Goal: Find specific page/section: Find specific page/section

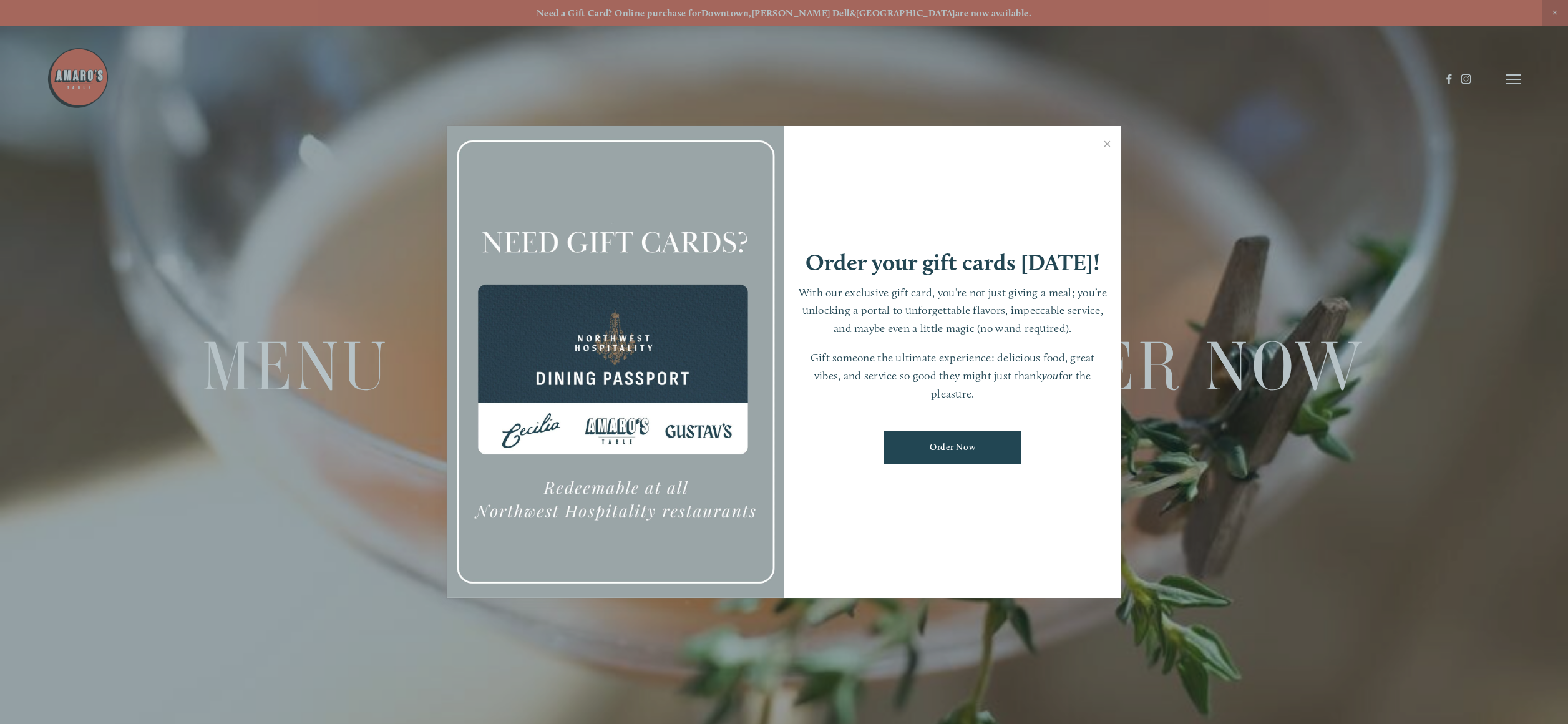
click at [273, 369] on div at bounding box center [784, 362] width 1568 height 724
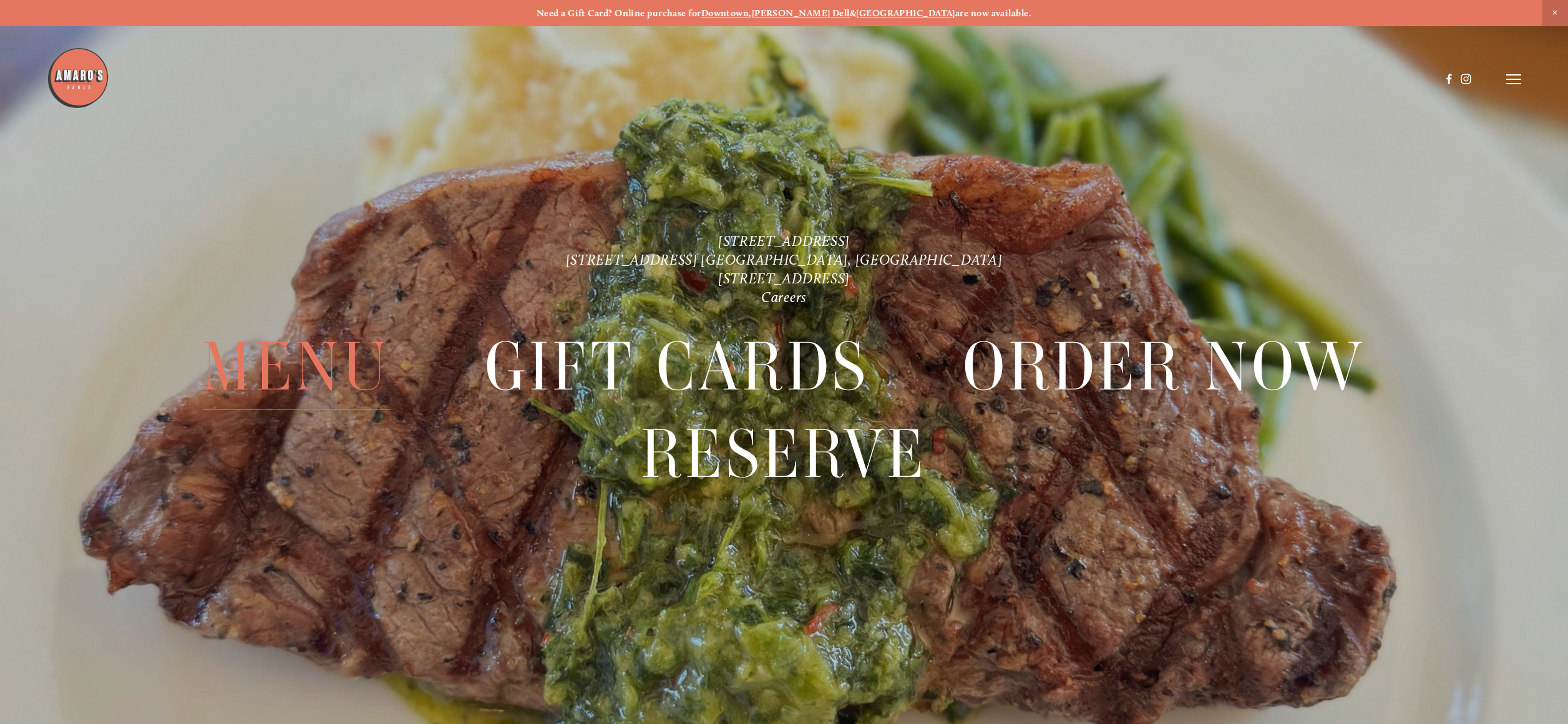
click at [333, 372] on span "Menu" at bounding box center [296, 366] width 189 height 87
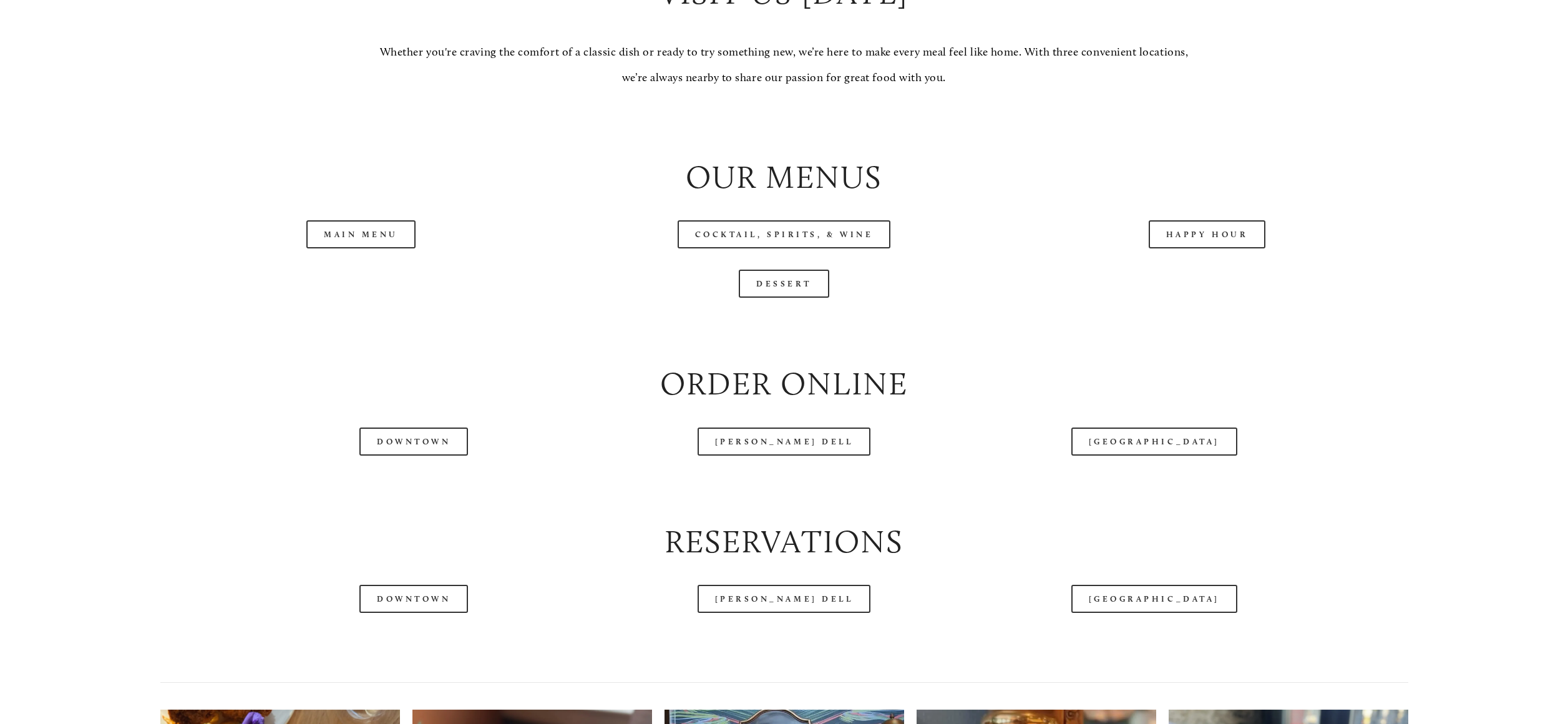
scroll to position [1572, 0]
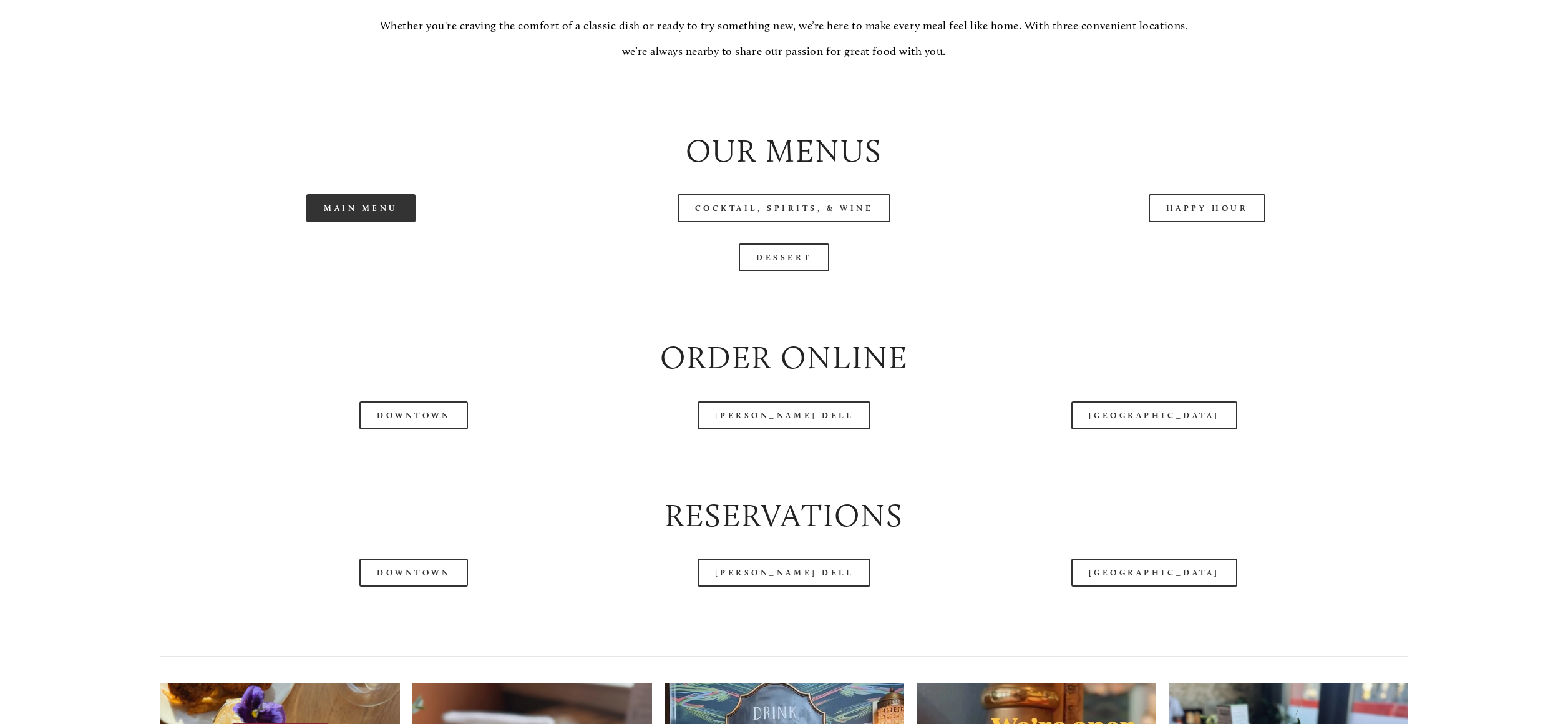
click at [368, 217] on link "Main Menu" at bounding box center [361, 208] width 109 height 28
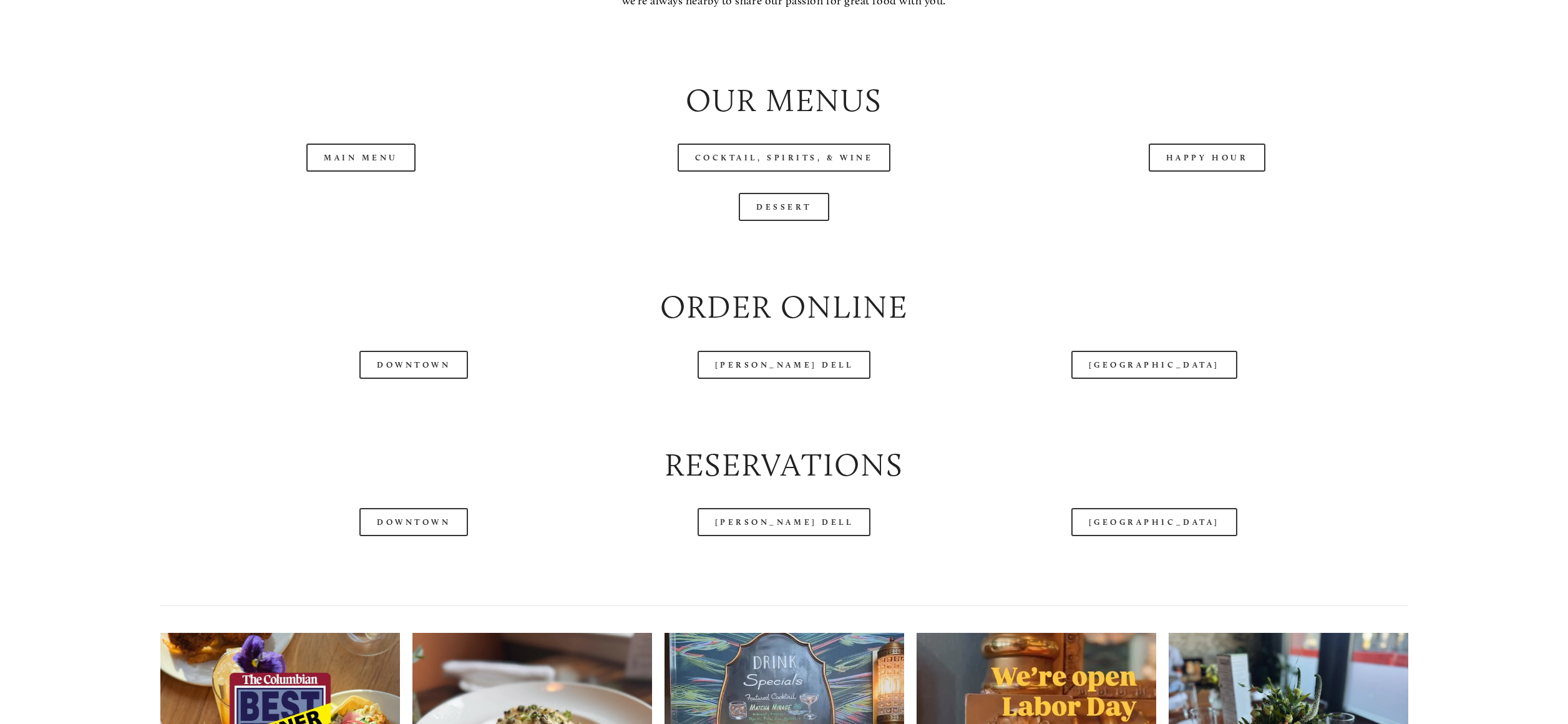
scroll to position [1695, 0]
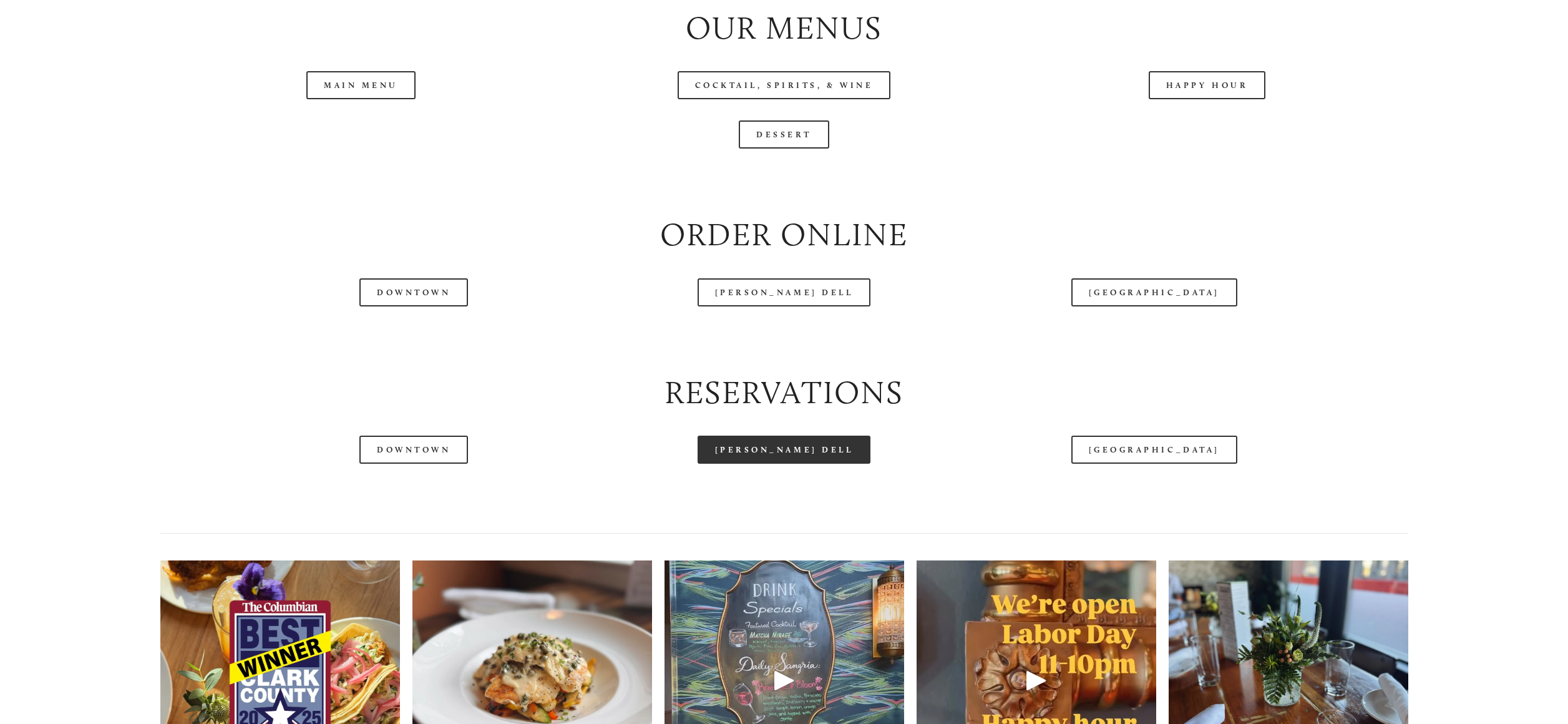
click at [784, 460] on link "[PERSON_NAME] Dell" at bounding box center [784, 450] width 173 height 28
click at [372, 88] on header "Menu Order Now Visit Gallery 0" at bounding box center [784, 48] width 1474 height 158
click at [365, 89] on header "Menu Order Now Visit Gallery 0" at bounding box center [784, 48] width 1474 height 158
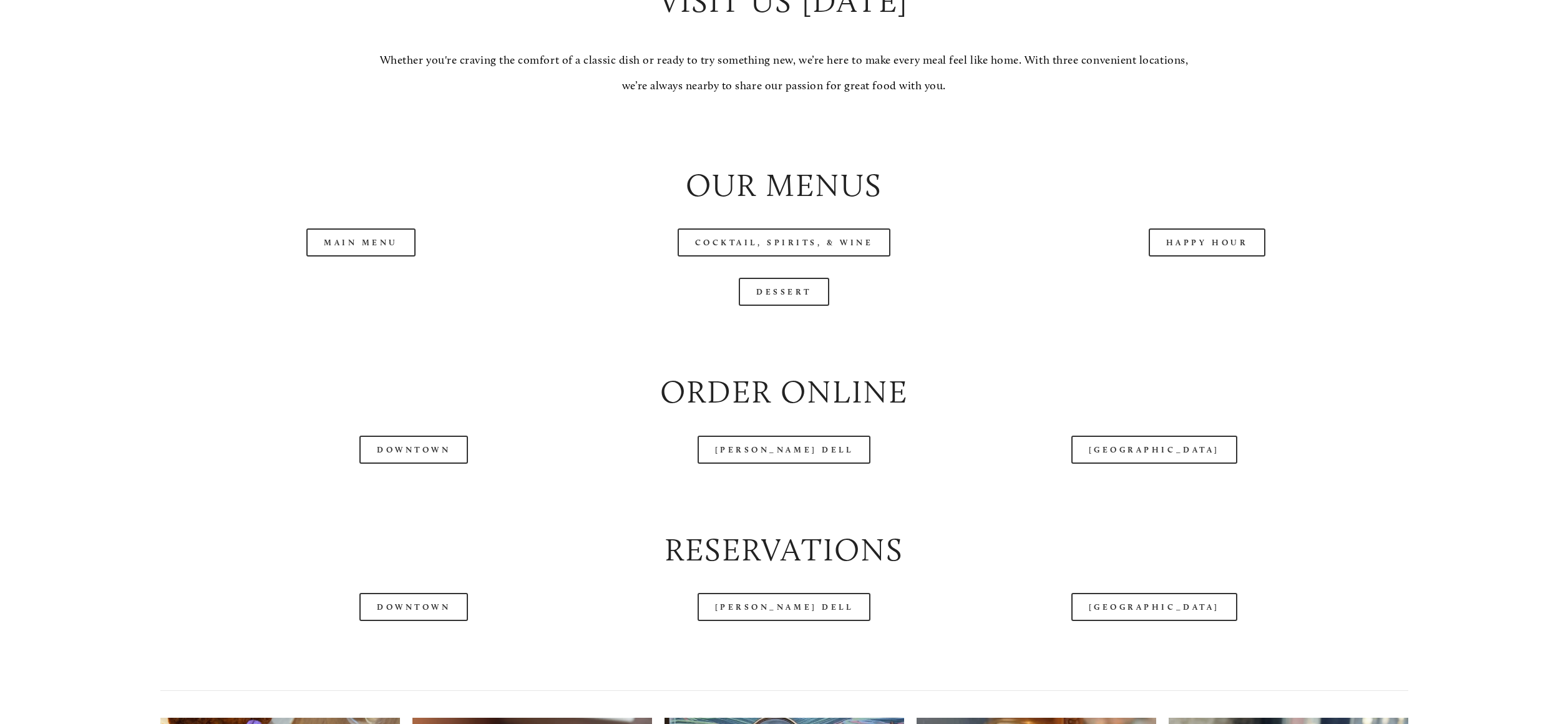
scroll to position [1615, 0]
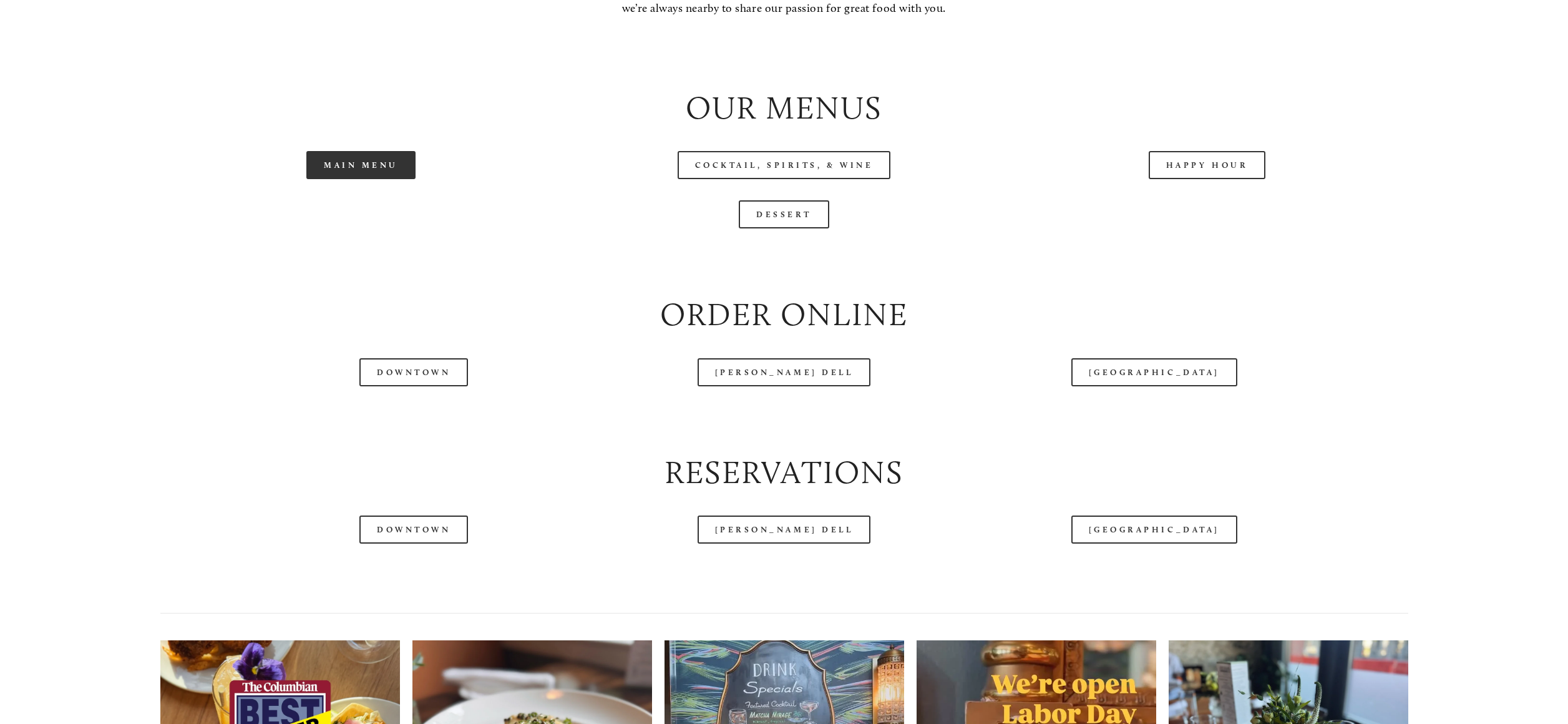
click at [369, 171] on link "Main Menu" at bounding box center [361, 165] width 109 height 28
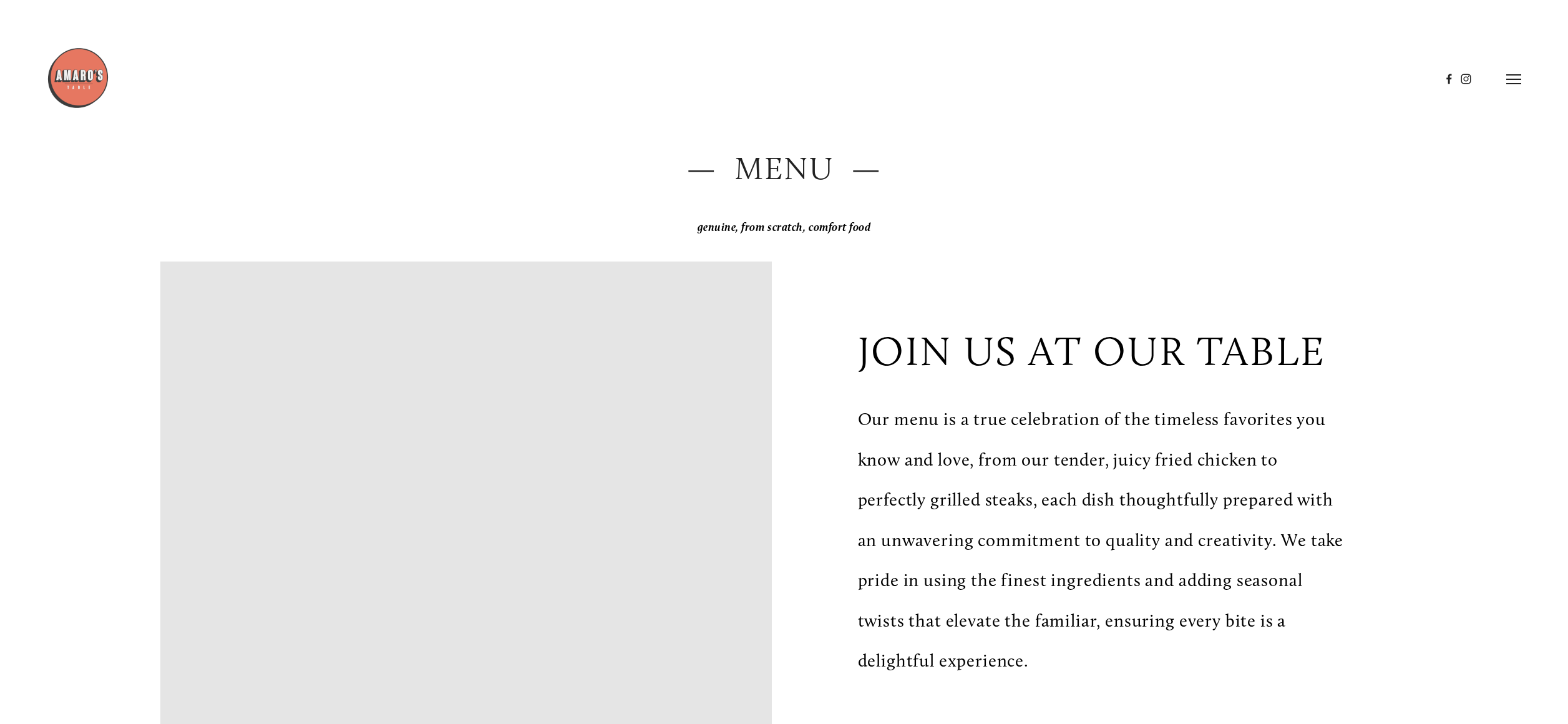
scroll to position [0, 0]
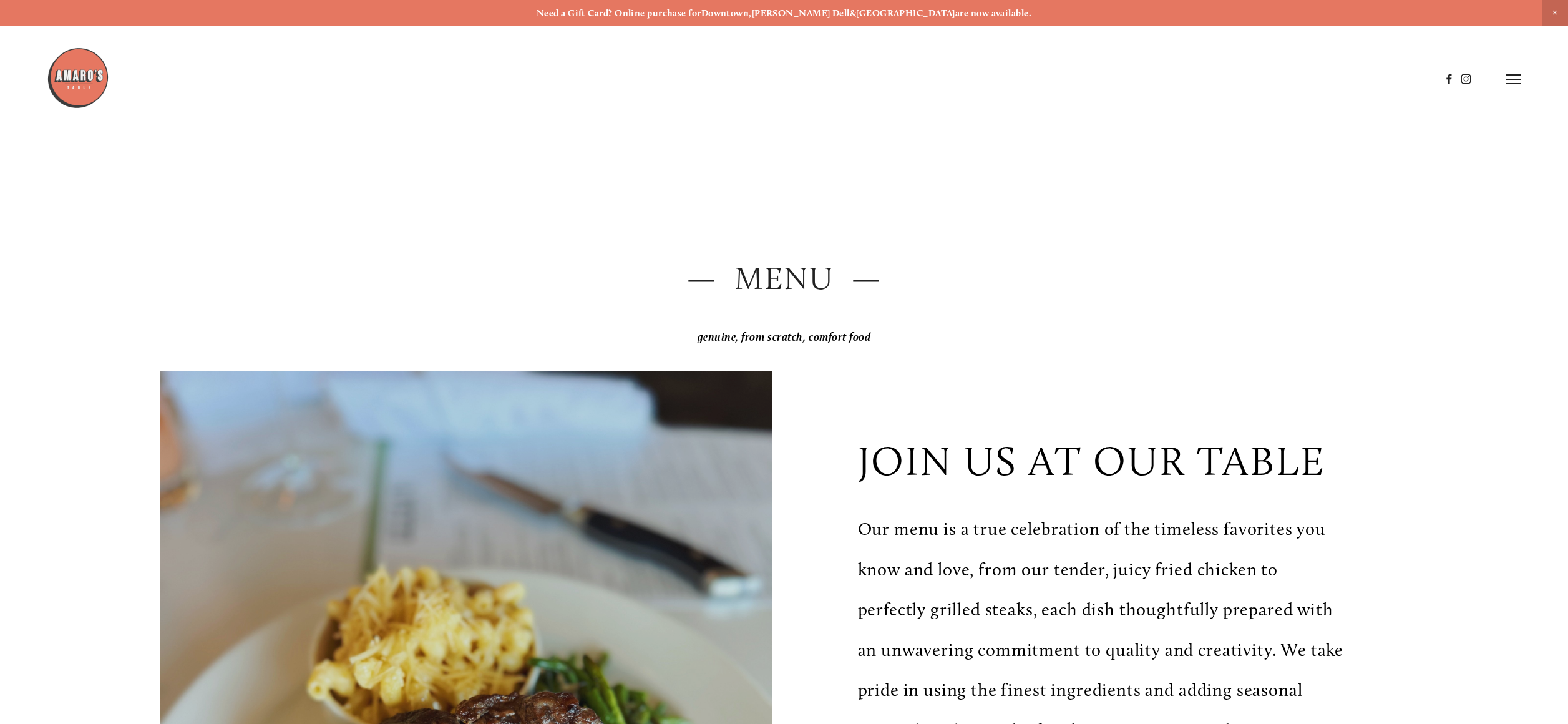
click at [818, 11] on strong "[PERSON_NAME] Dell" at bounding box center [801, 13] width 98 height 11
